Goal: Navigation & Orientation: Find specific page/section

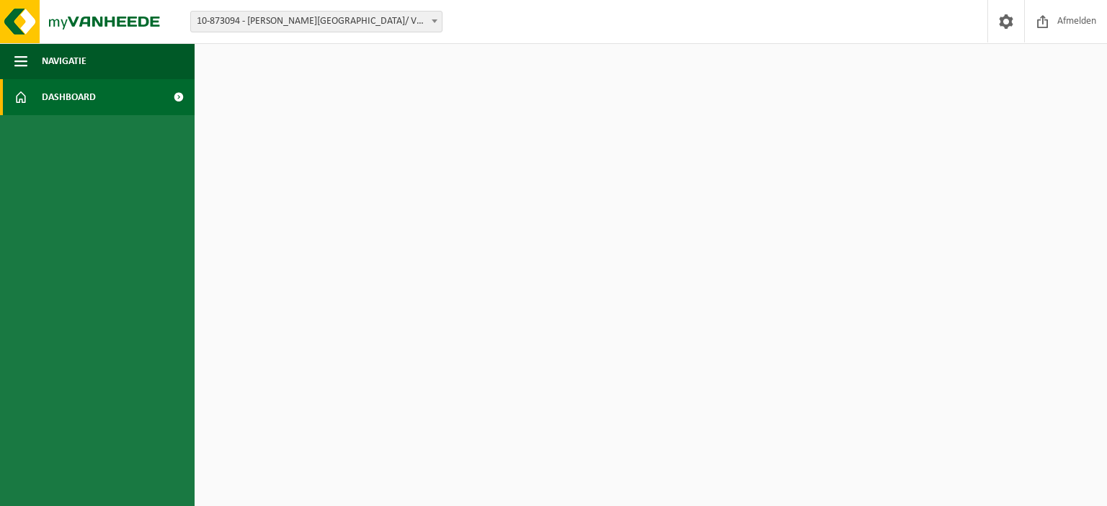
click at [84, 94] on span "Dashboard" at bounding box center [69, 97] width 54 height 36
click at [175, 91] on span at bounding box center [178, 97] width 32 height 36
